Goal: Transaction & Acquisition: Purchase product/service

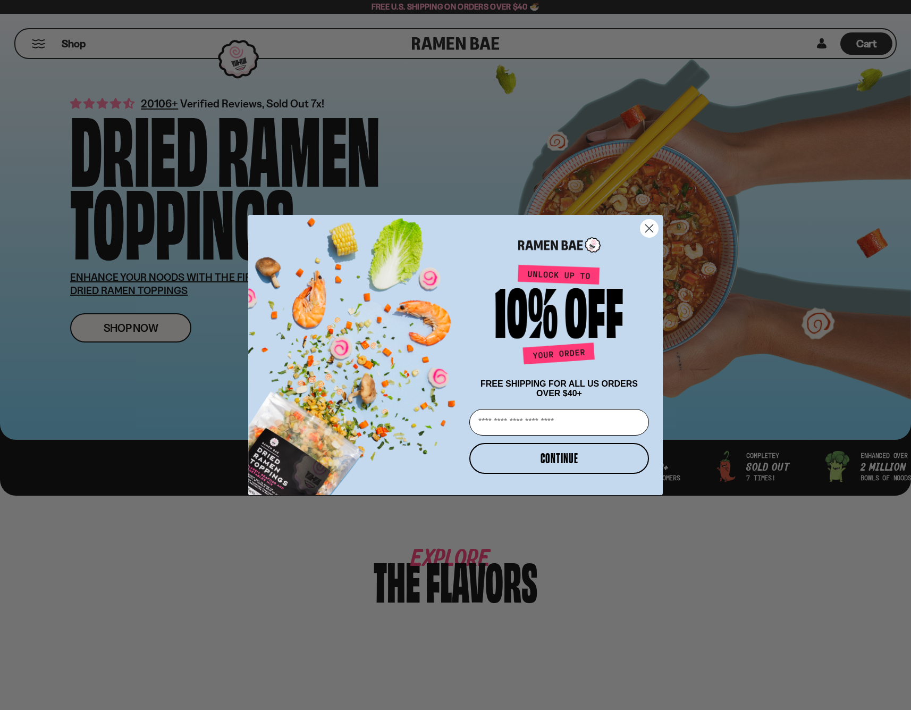
click at [651, 225] on icon "Close dialog" at bounding box center [649, 228] width 7 height 7
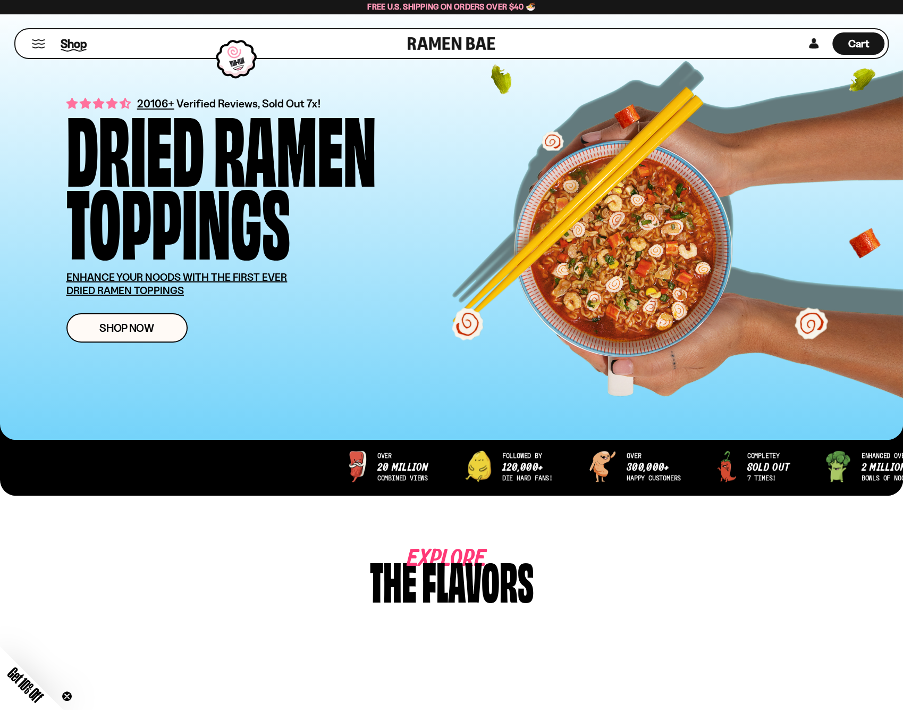
click at [78, 47] on span "Shop" at bounding box center [74, 44] width 26 height 16
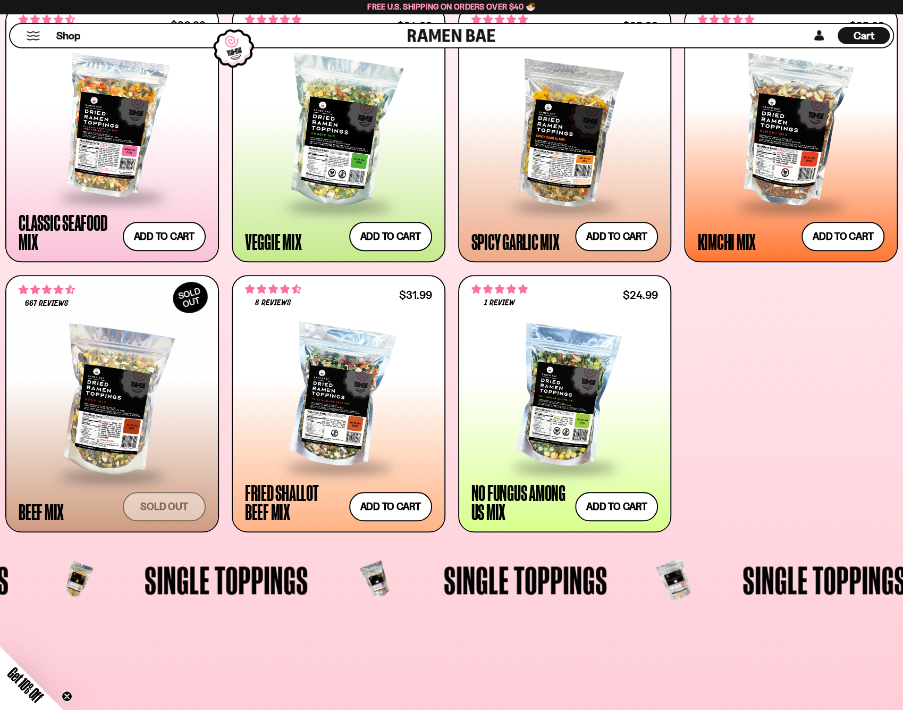
scroll to position [478, 0]
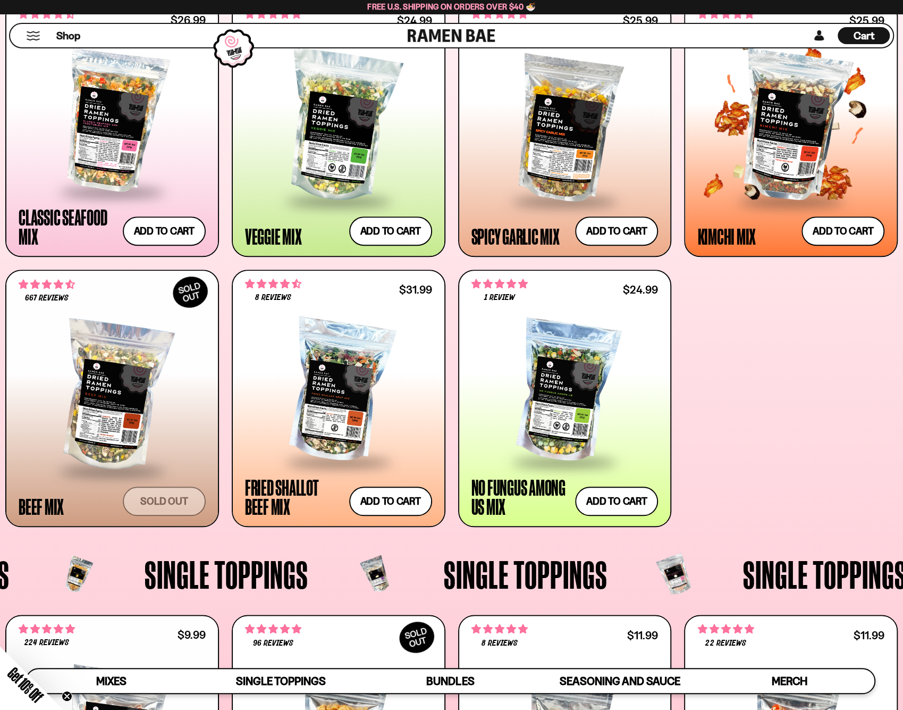
click at [788, 166] on div at bounding box center [790, 126] width 187 height 147
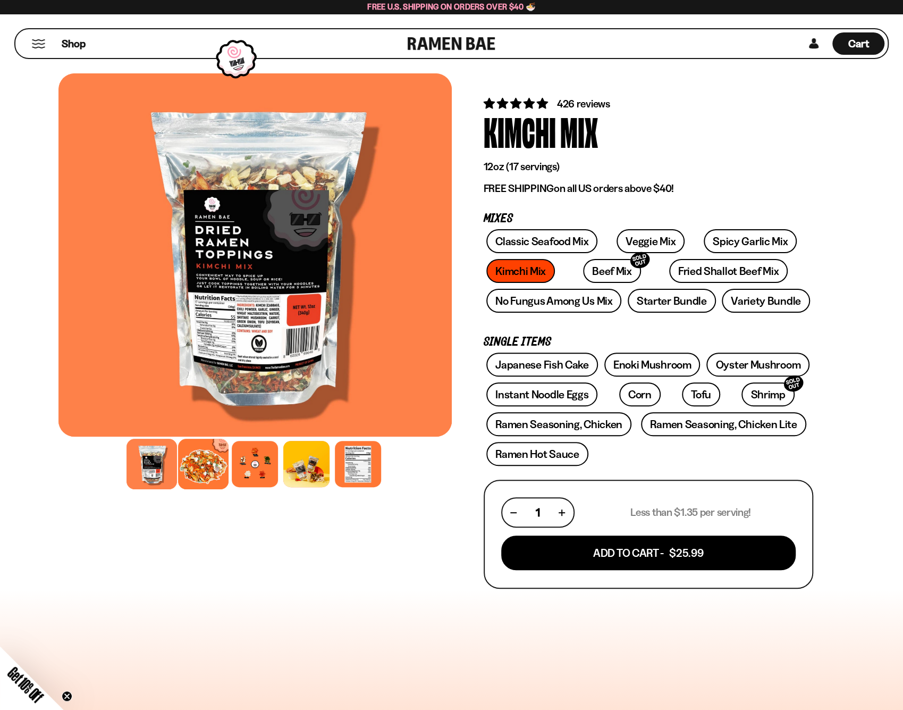
drag, startPoint x: 220, startPoint y: 554, endPoint x: 216, endPoint y: 550, distance: 6.0
click at [218, 489] on div at bounding box center [203, 463] width 50 height 50
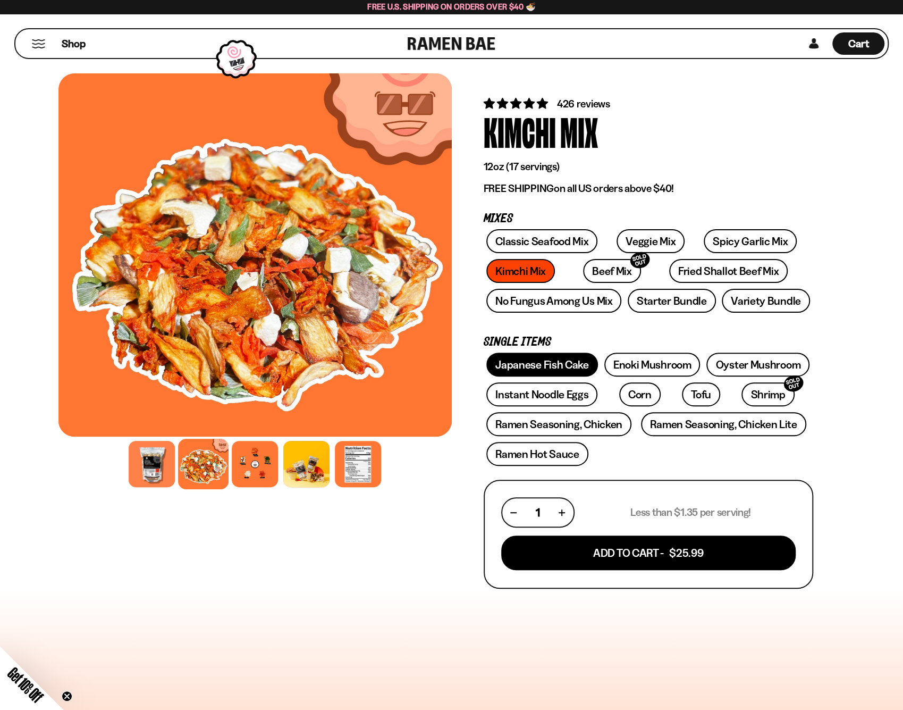
click at [588, 376] on link "Japanese Fish Cake" at bounding box center [542, 364] width 112 height 24
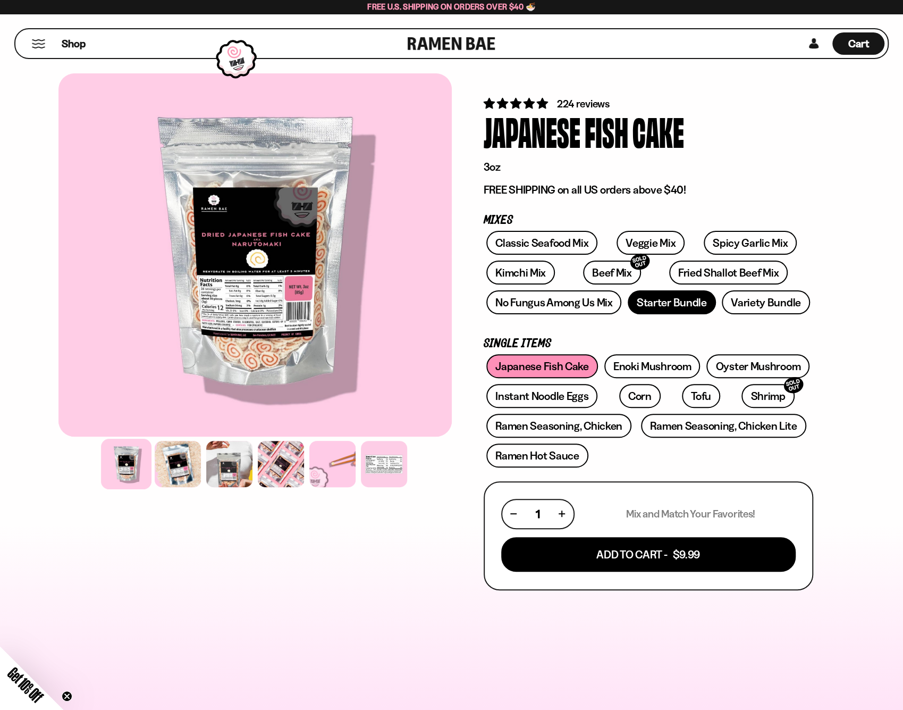
click at [716, 314] on link "Starter Bundle" at bounding box center [672, 302] width 88 height 24
